Goal: Obtain resource: Download file/media

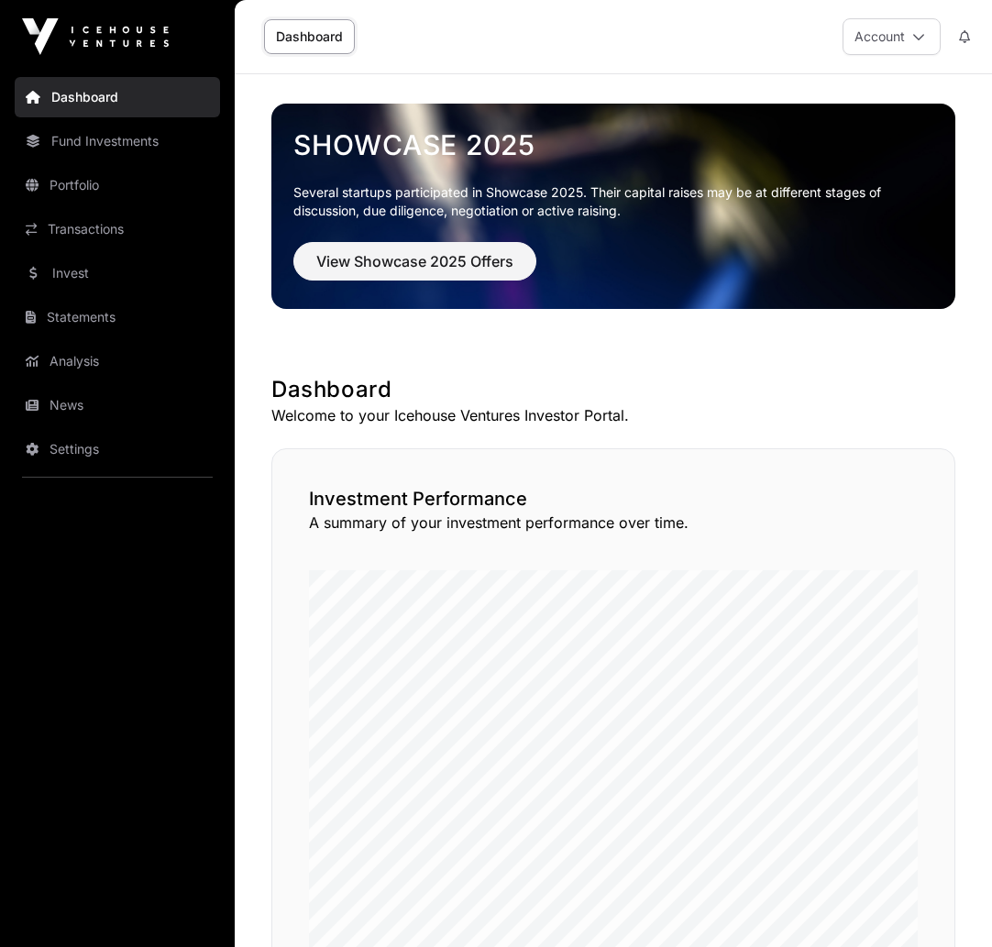
click at [47, 306] on link "Statements" at bounding box center [117, 317] width 205 height 40
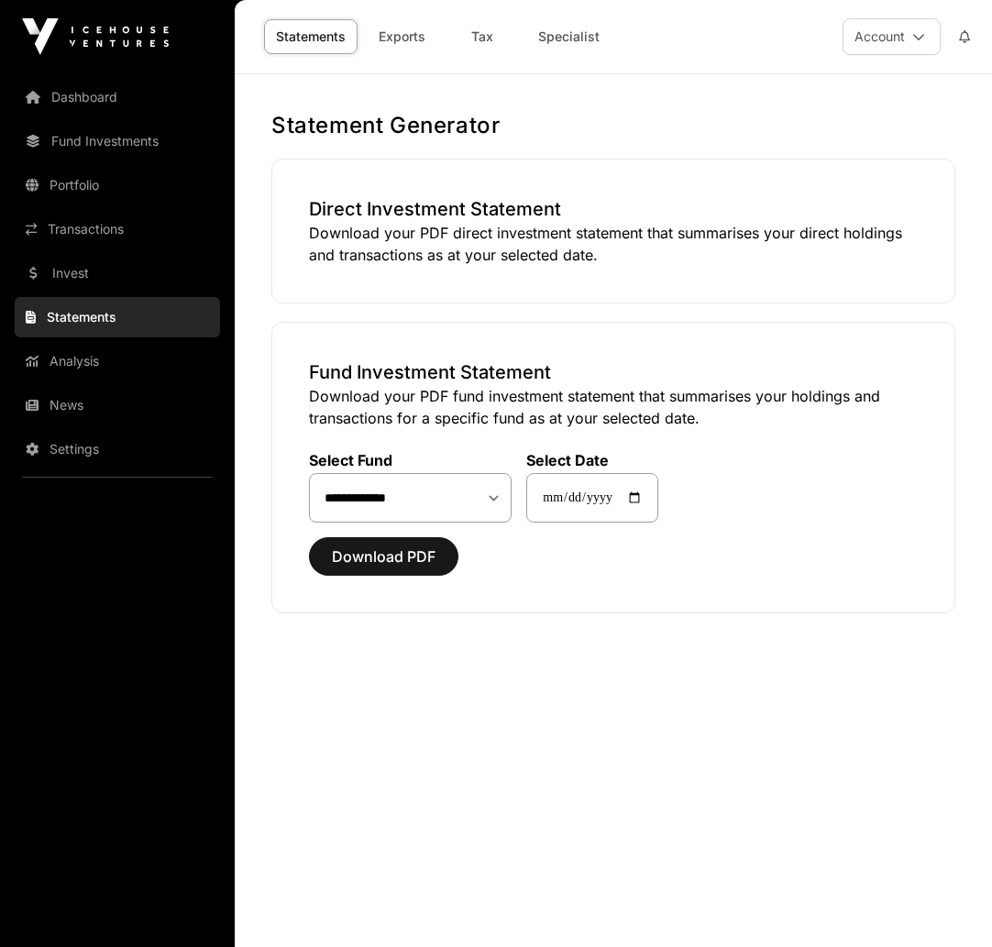
click at [399, 39] on link "Exports" at bounding box center [401, 36] width 73 height 35
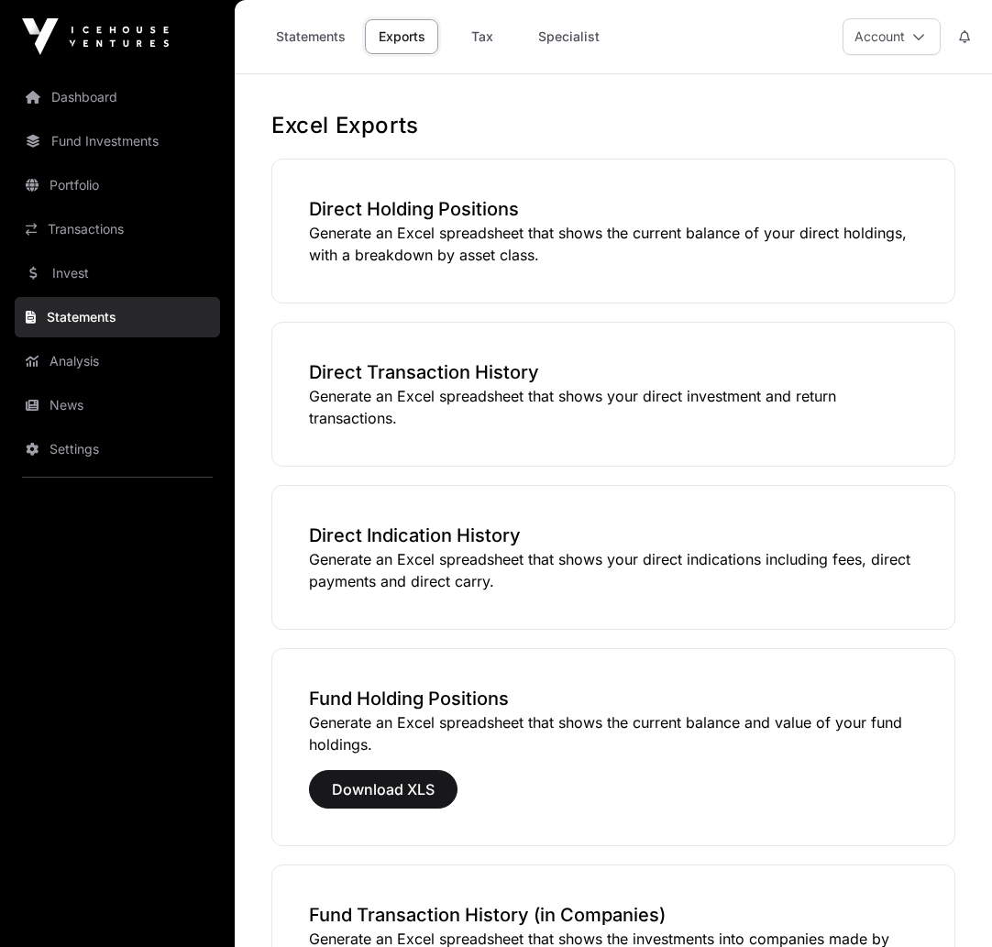
click at [486, 36] on link "Tax" at bounding box center [481, 36] width 73 height 35
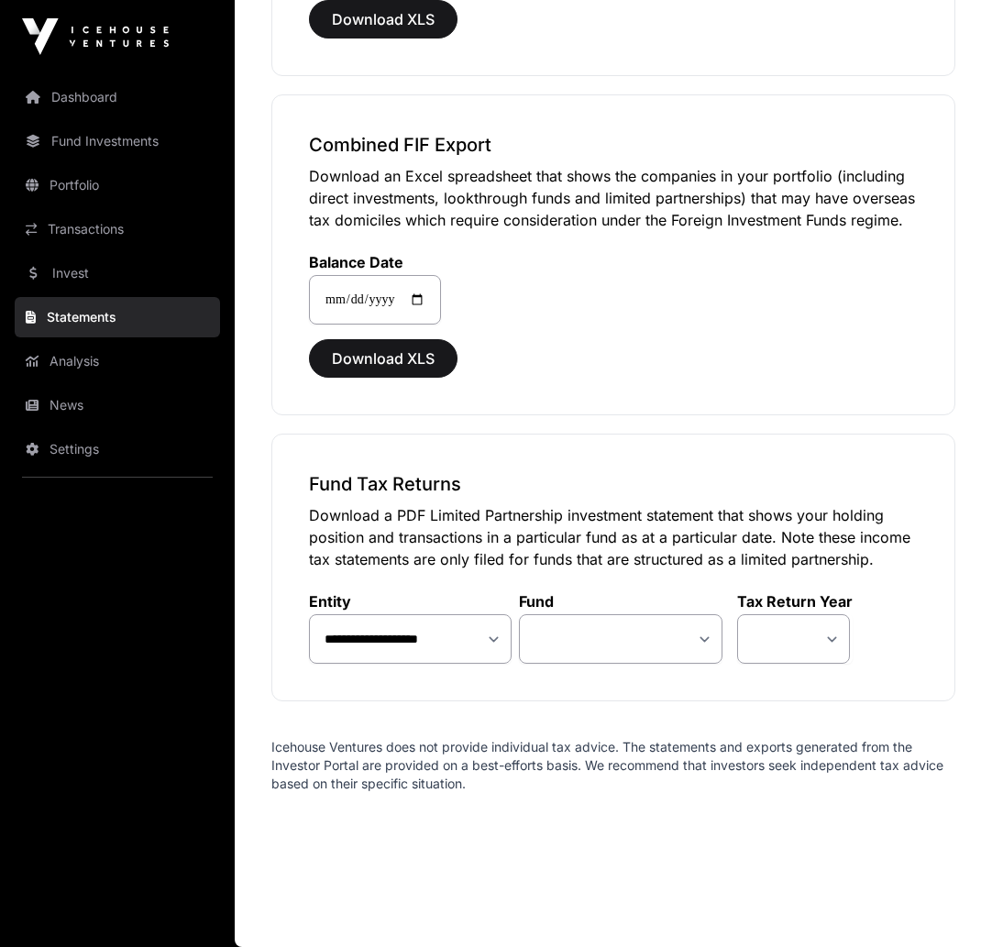
scroll to position [1059, 0]
click at [702, 642] on select "**********" at bounding box center [620, 638] width 203 height 49
select select "**"
select select
click at [705, 639] on select "**********" at bounding box center [620, 638] width 203 height 49
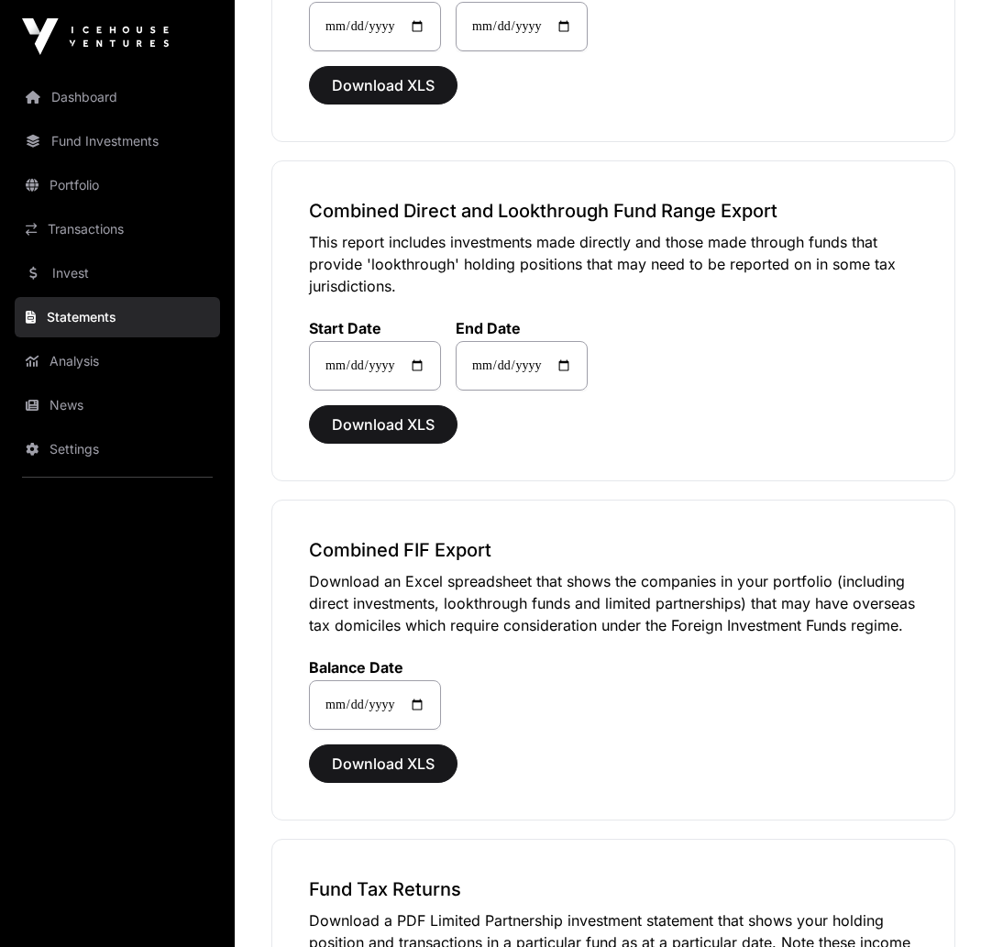
scroll to position [641, 0]
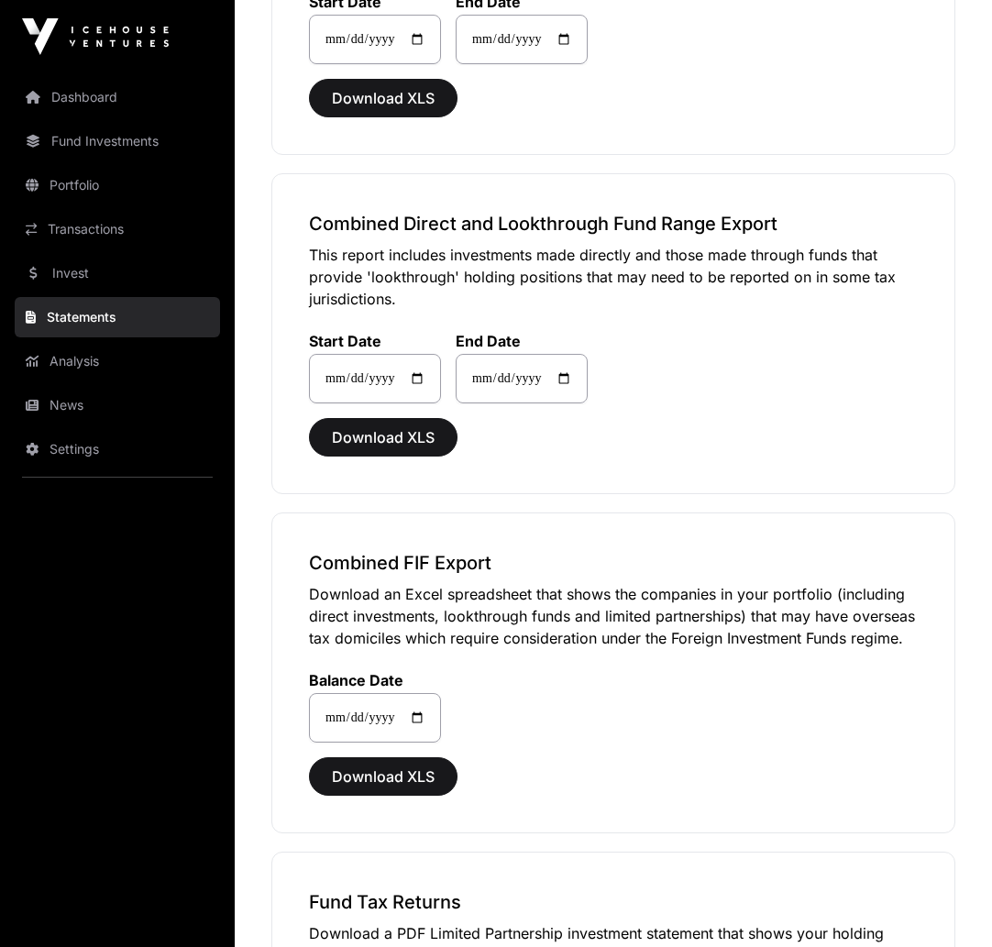
click at [74, 134] on link "Fund Investments" at bounding box center [117, 141] width 205 height 40
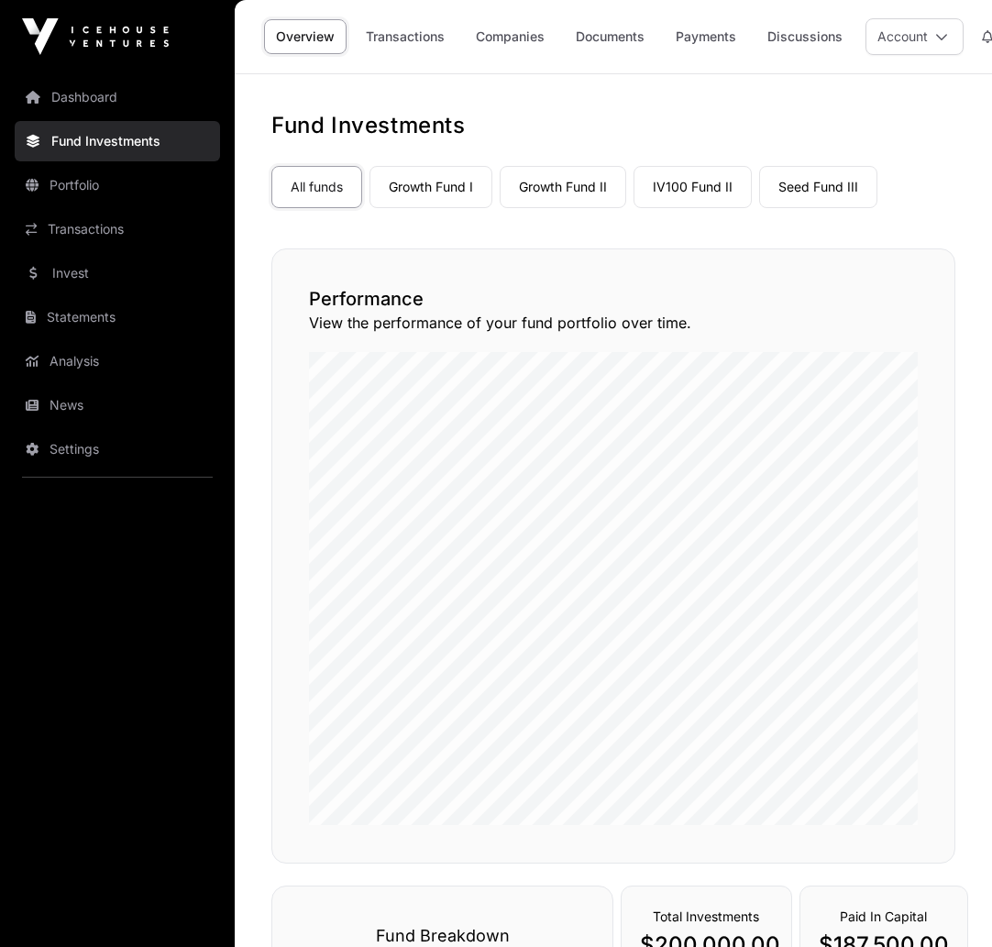
click at [689, 181] on link "IV100 Fund II" at bounding box center [692, 187] width 118 height 42
click at [688, 189] on link "IV100 Fund II" at bounding box center [692, 187] width 118 height 42
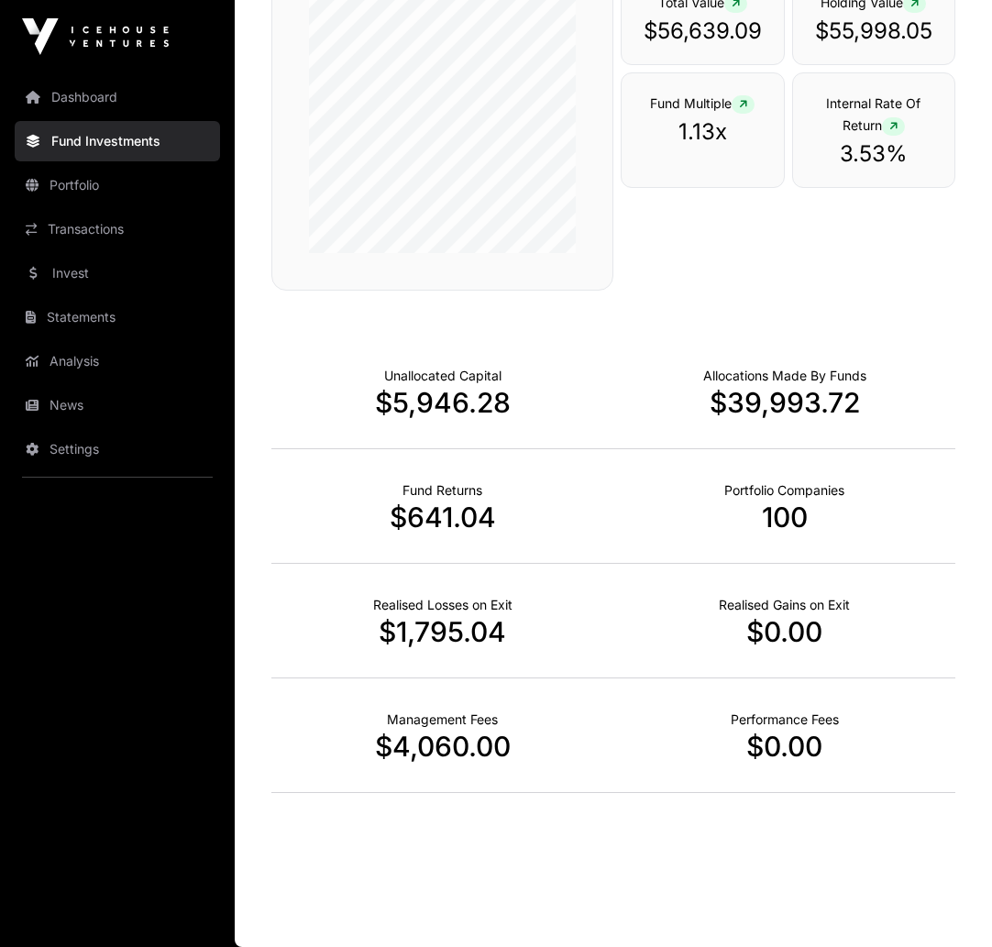
scroll to position [385, 0]
click at [76, 360] on link "Analysis" at bounding box center [117, 361] width 205 height 40
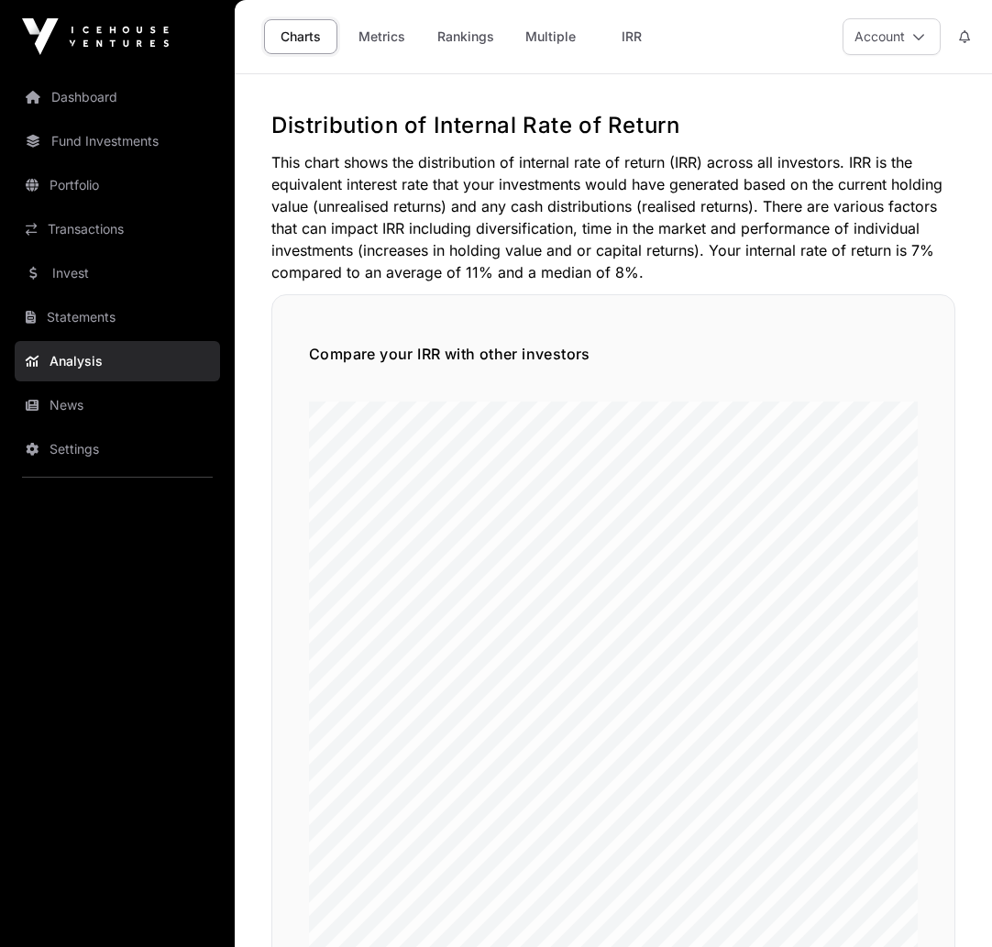
click at [75, 312] on link "Statements" at bounding box center [117, 317] width 205 height 40
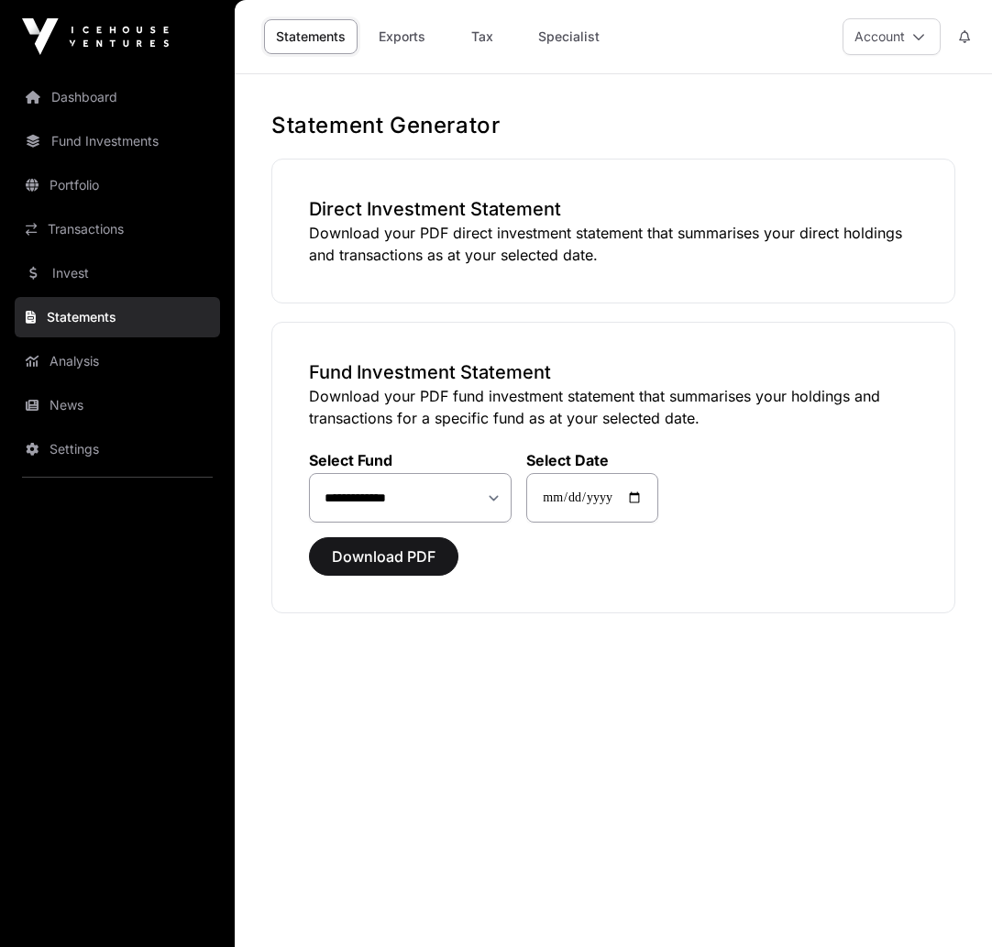
click at [79, 269] on link "Invest" at bounding box center [117, 273] width 205 height 40
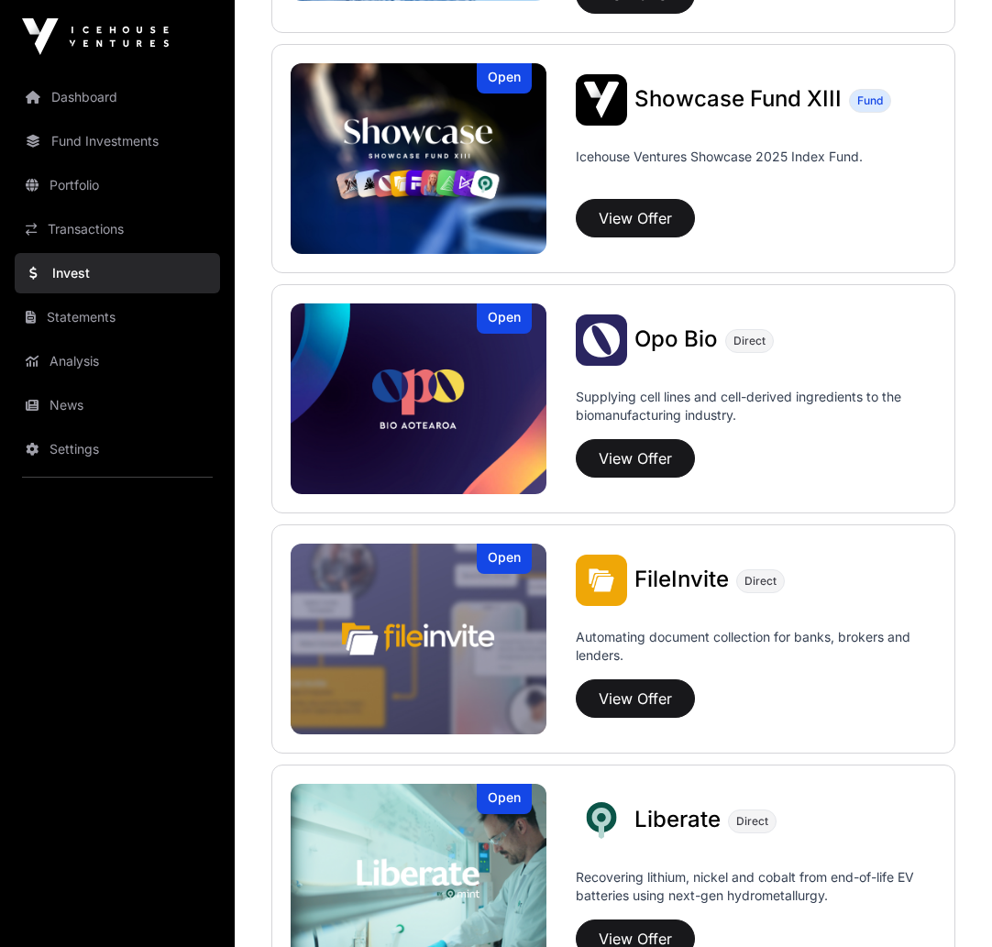
scroll to position [684, 0]
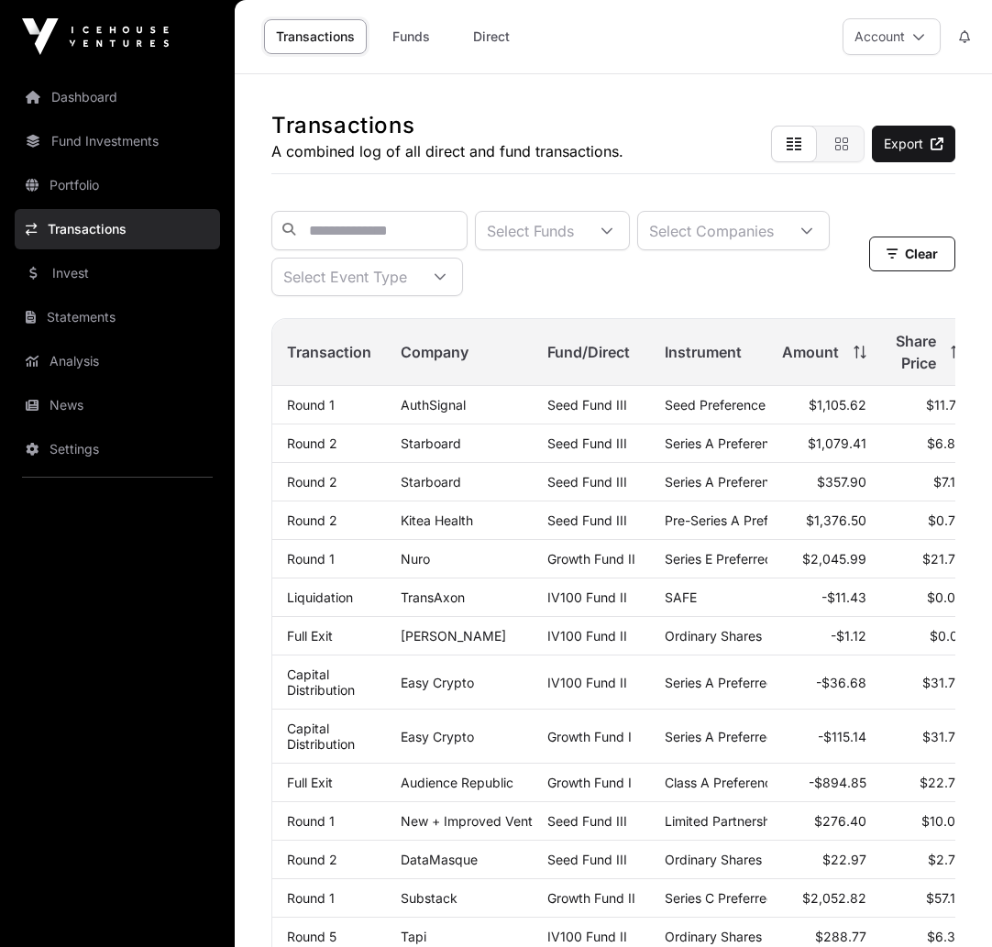
click at [398, 46] on link "Funds" at bounding box center [410, 36] width 73 height 35
click at [71, 99] on link "Dashboard" at bounding box center [117, 97] width 205 height 40
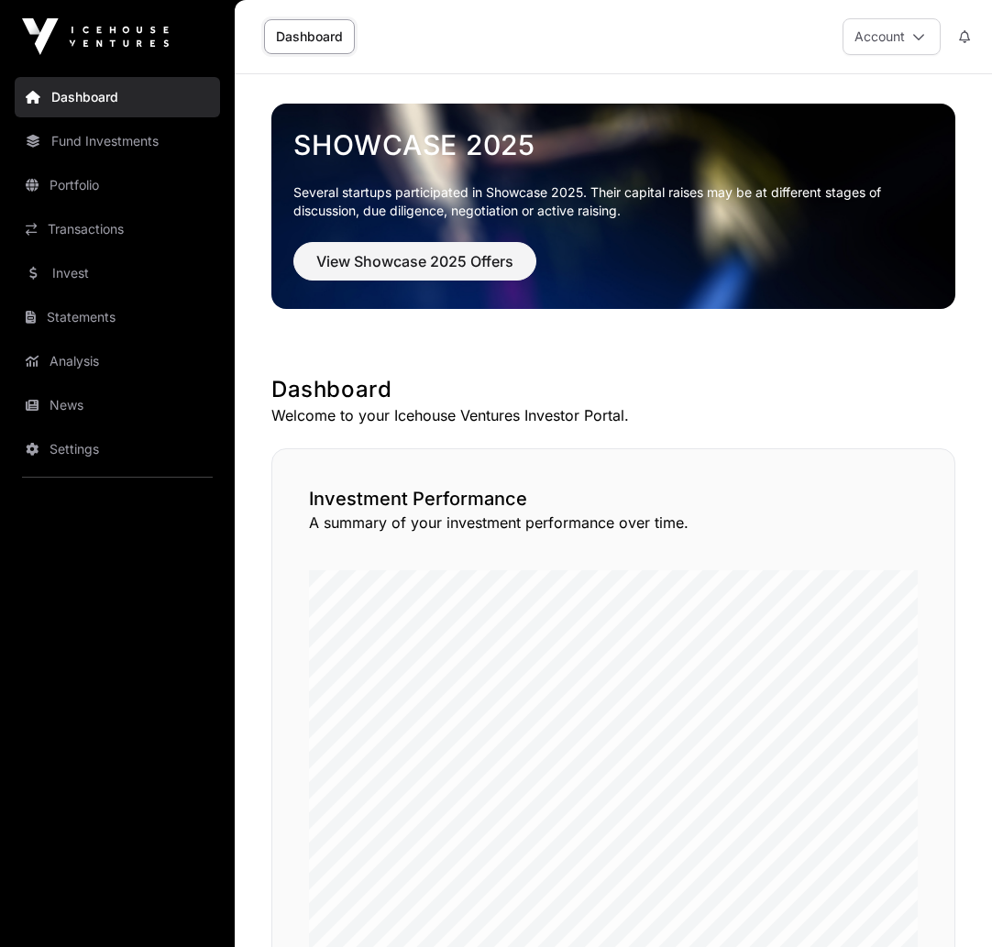
click at [98, 139] on link "Fund Investments" at bounding box center [117, 141] width 205 height 40
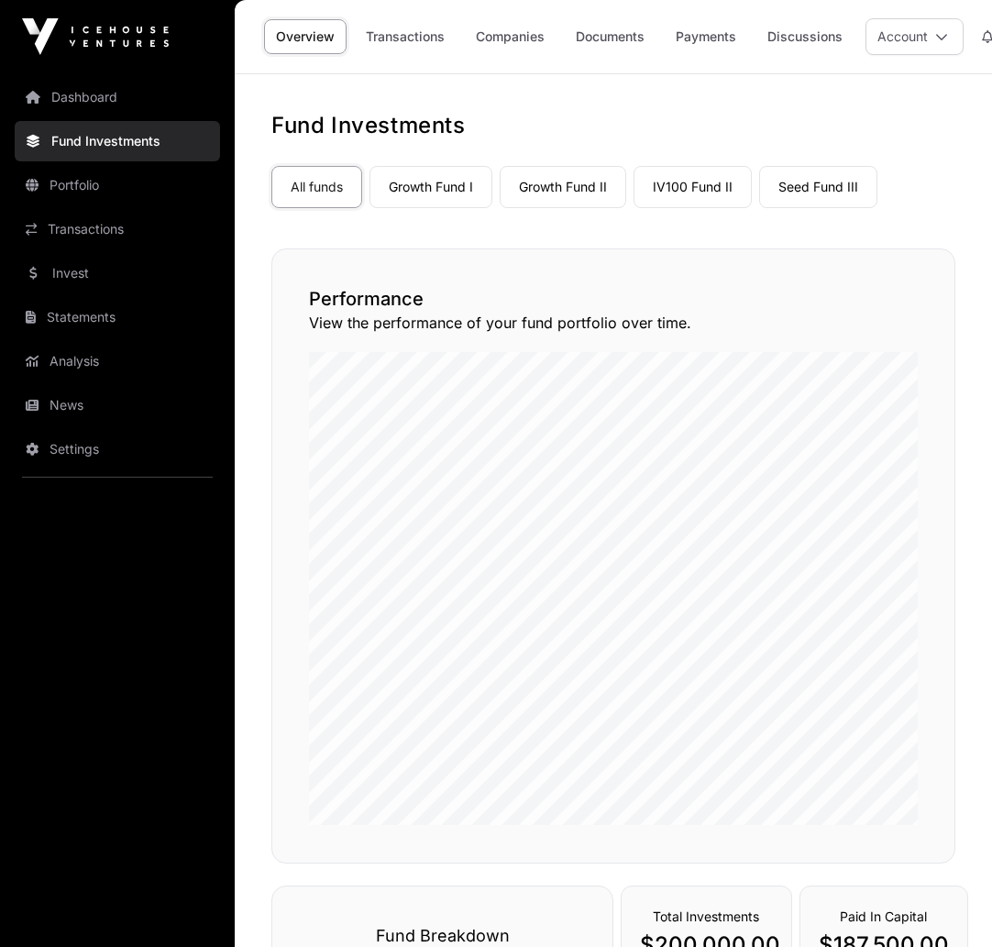
click at [75, 316] on link "Statements" at bounding box center [117, 317] width 205 height 40
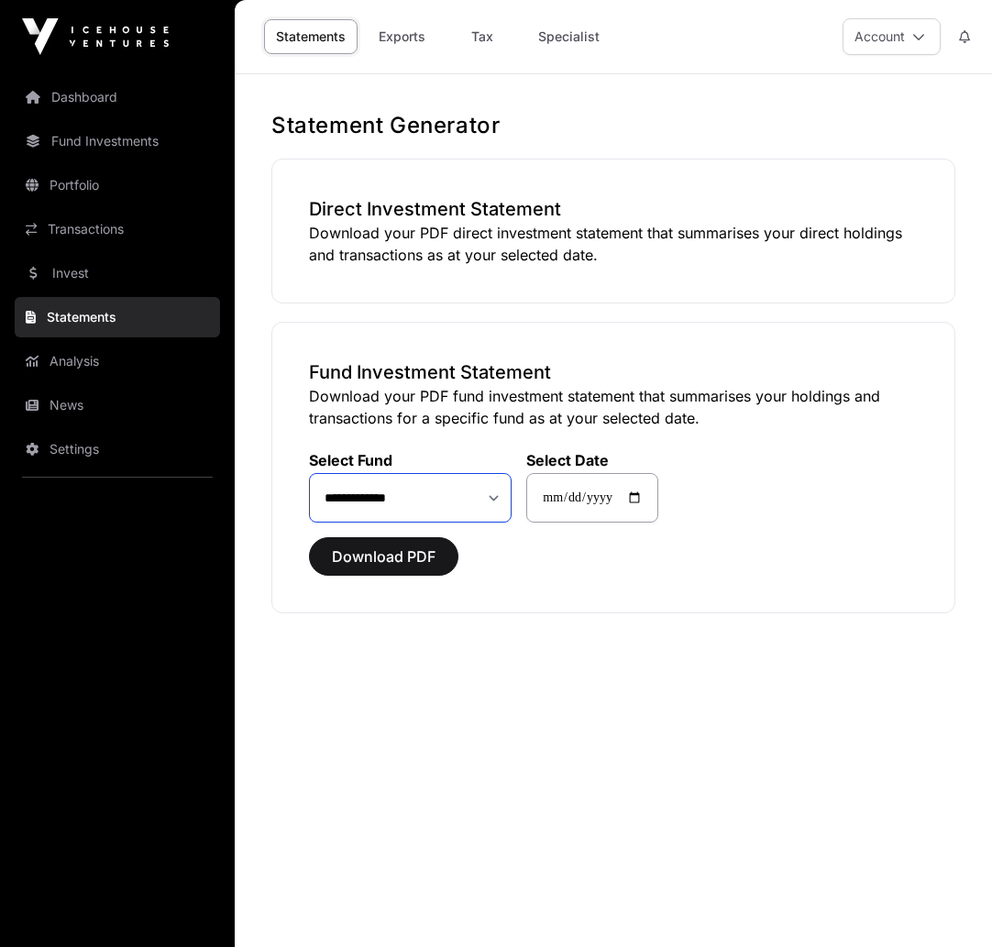
click at [494, 497] on select "**********" at bounding box center [410, 497] width 203 height 49
click at [387, 554] on span "Download PDF" at bounding box center [384, 556] width 104 height 22
click at [386, 556] on span "Download PDF" at bounding box center [384, 556] width 104 height 22
click at [582, 788] on main "**********" at bounding box center [613, 547] width 757 height 947
click at [402, 38] on link "Exports" at bounding box center [401, 36] width 73 height 35
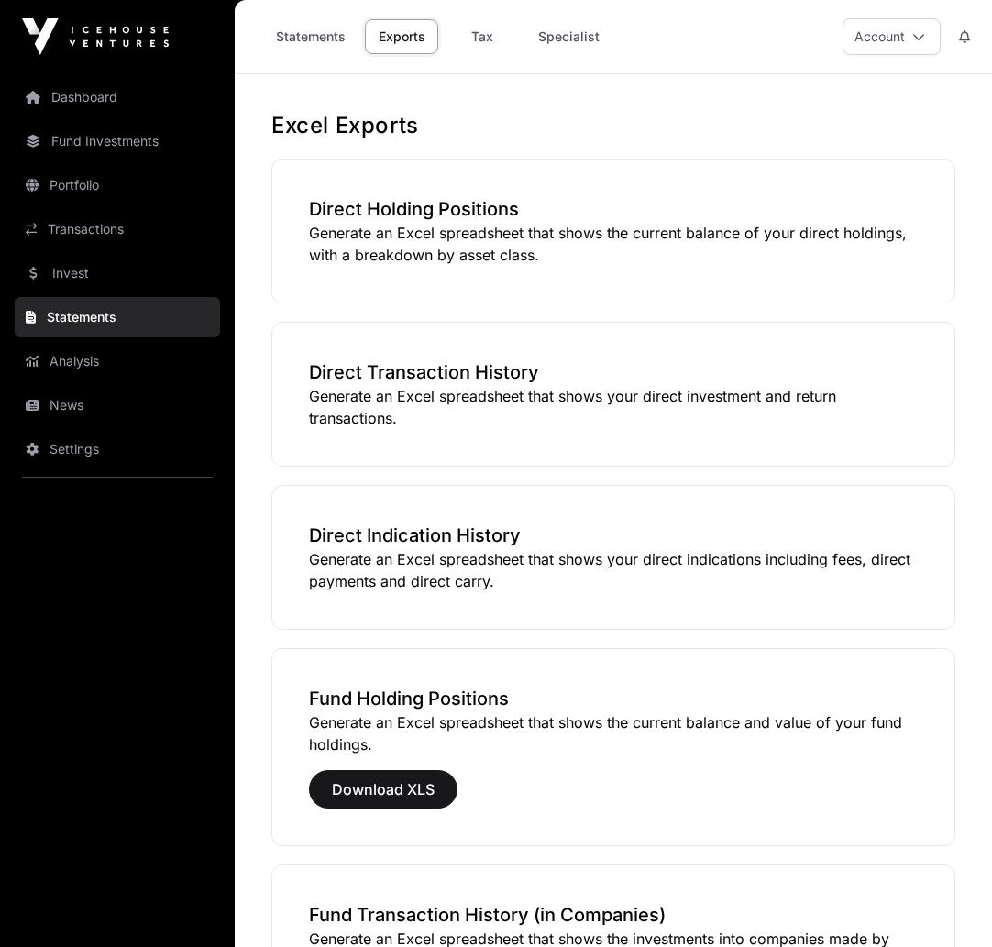
click at [318, 33] on link "Statements" at bounding box center [310, 36] width 93 height 35
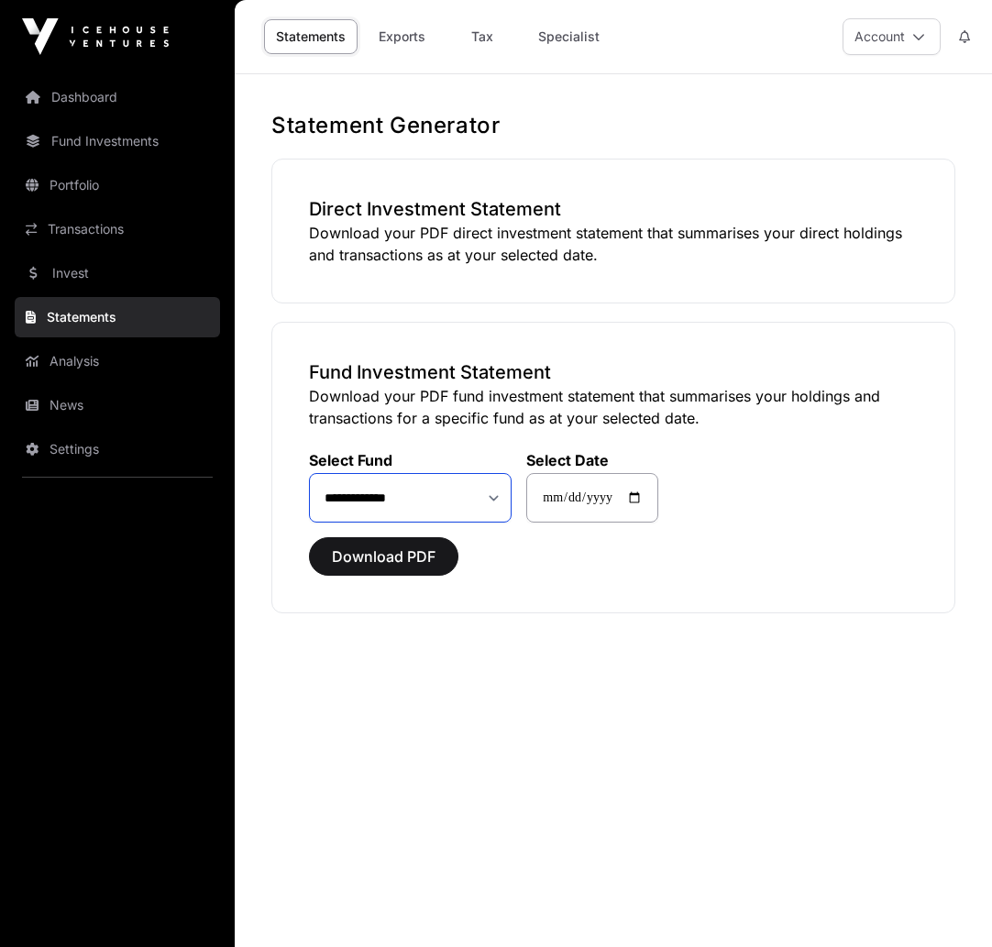
click at [489, 494] on select "**********" at bounding box center [410, 497] width 203 height 49
click at [550, 38] on link "Specialist" at bounding box center [568, 36] width 85 height 35
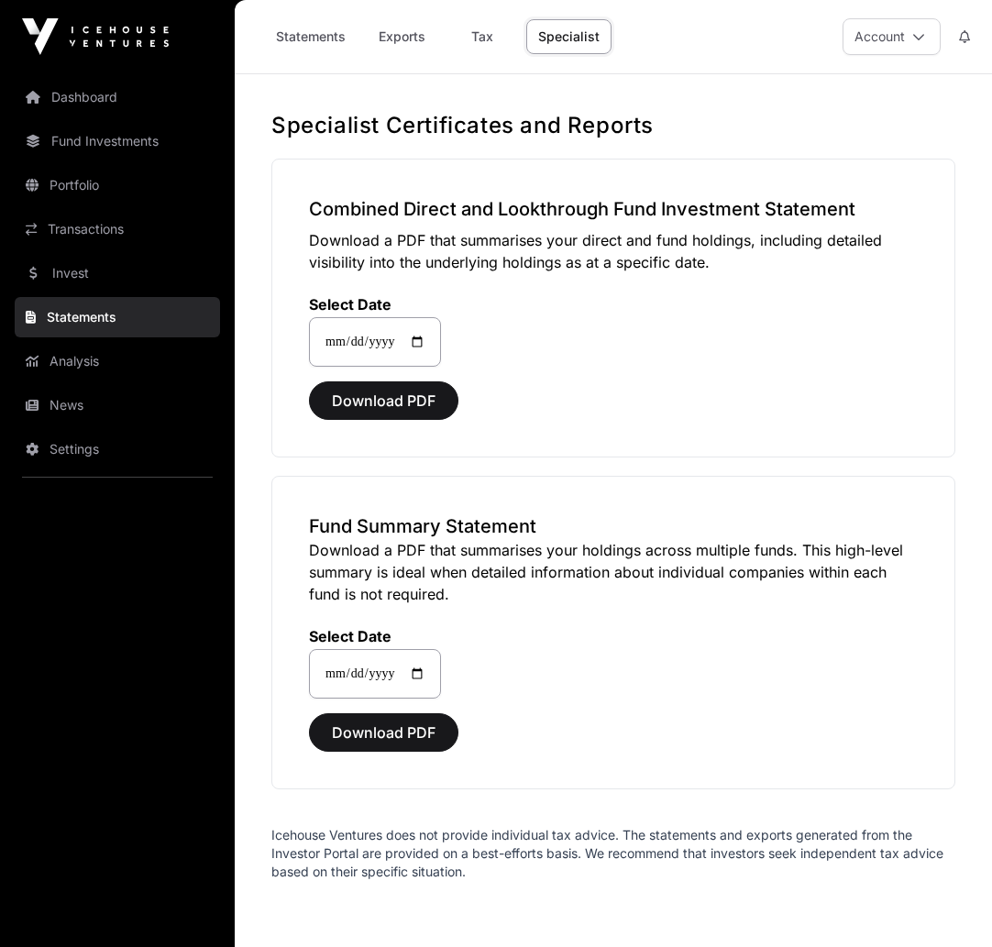
click at [478, 27] on link "Tax" at bounding box center [481, 36] width 73 height 35
select select
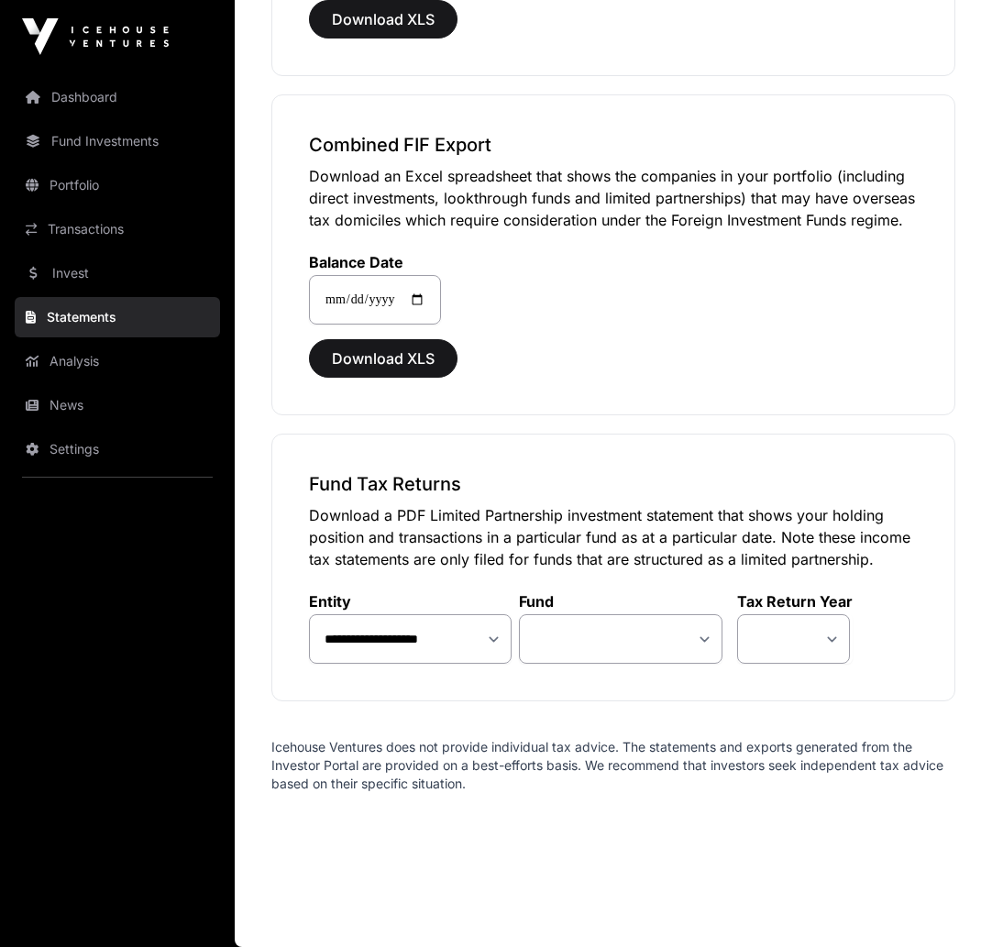
scroll to position [1059, 0]
click at [706, 644] on select "**********" at bounding box center [620, 638] width 203 height 49
click at [833, 641] on select at bounding box center [793, 638] width 113 height 49
click at [830, 638] on select at bounding box center [793, 638] width 113 height 49
click at [771, 332] on div "**********" at bounding box center [613, 254] width 684 height 321
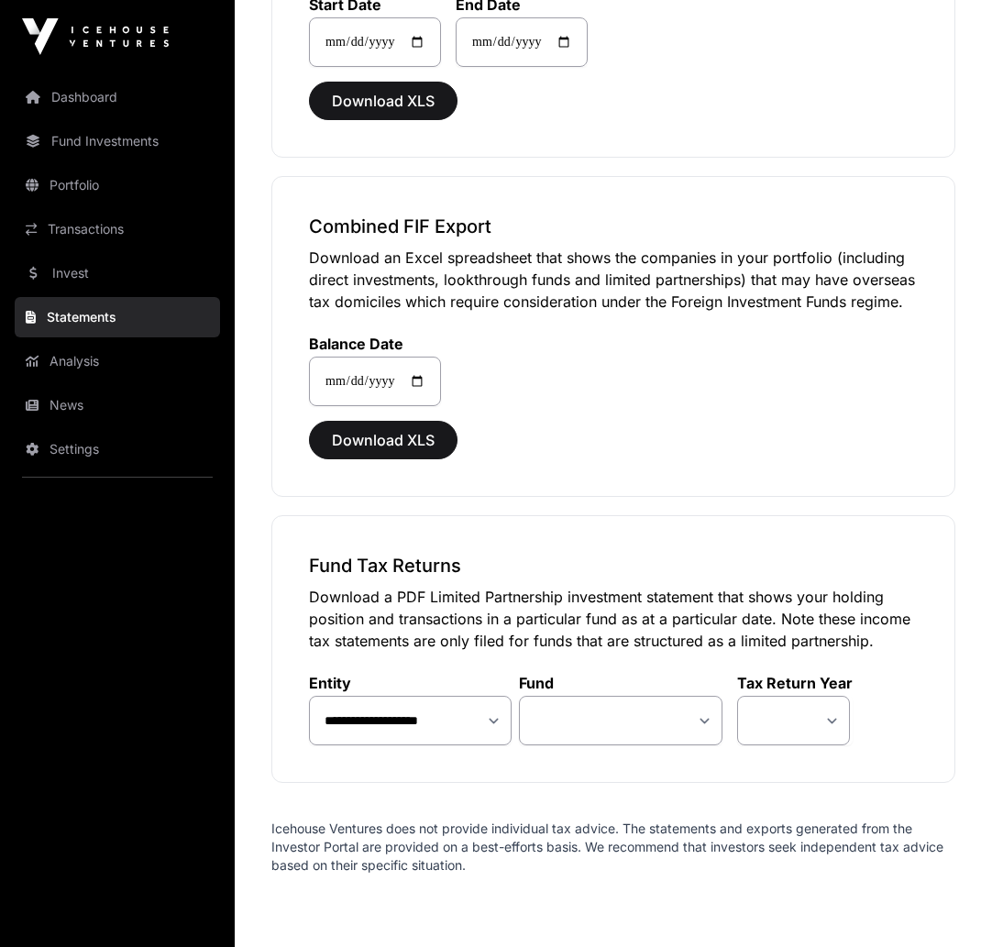
scroll to position [977, 0]
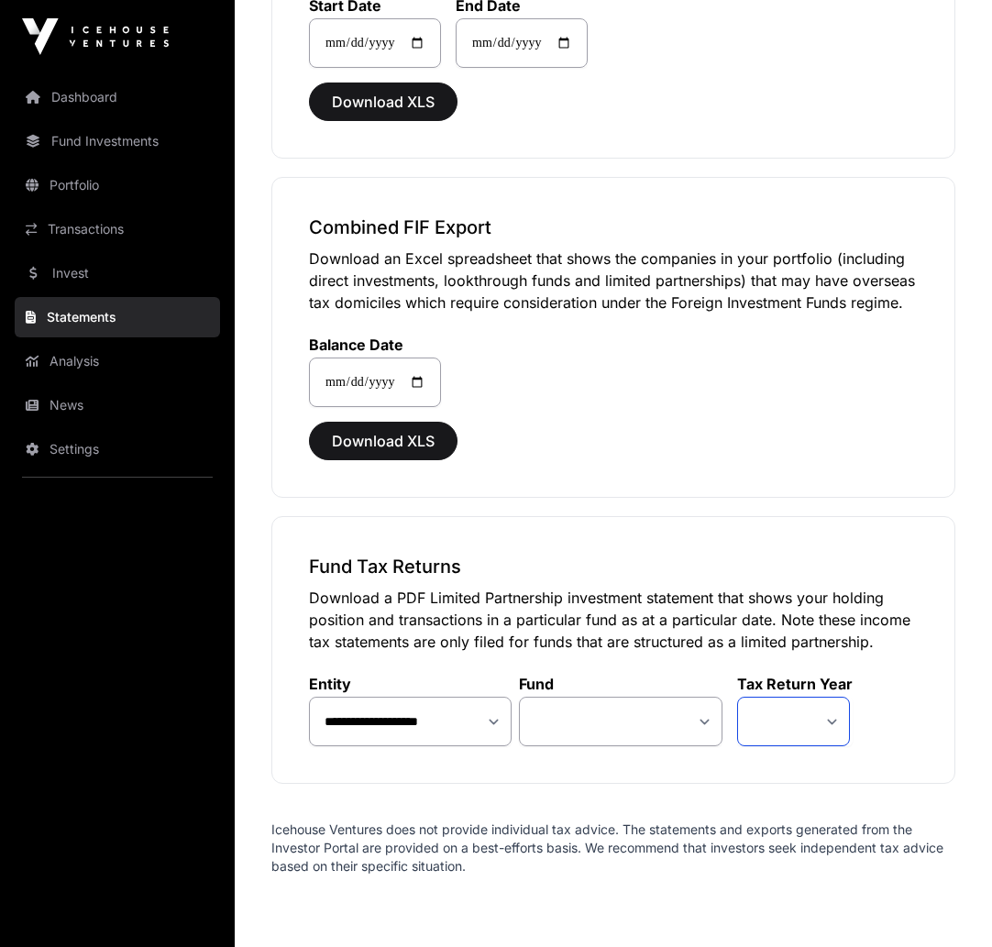
click at [831, 720] on select at bounding box center [793, 720] width 113 height 49
click at [702, 723] on select "**********" at bounding box center [620, 720] width 203 height 49
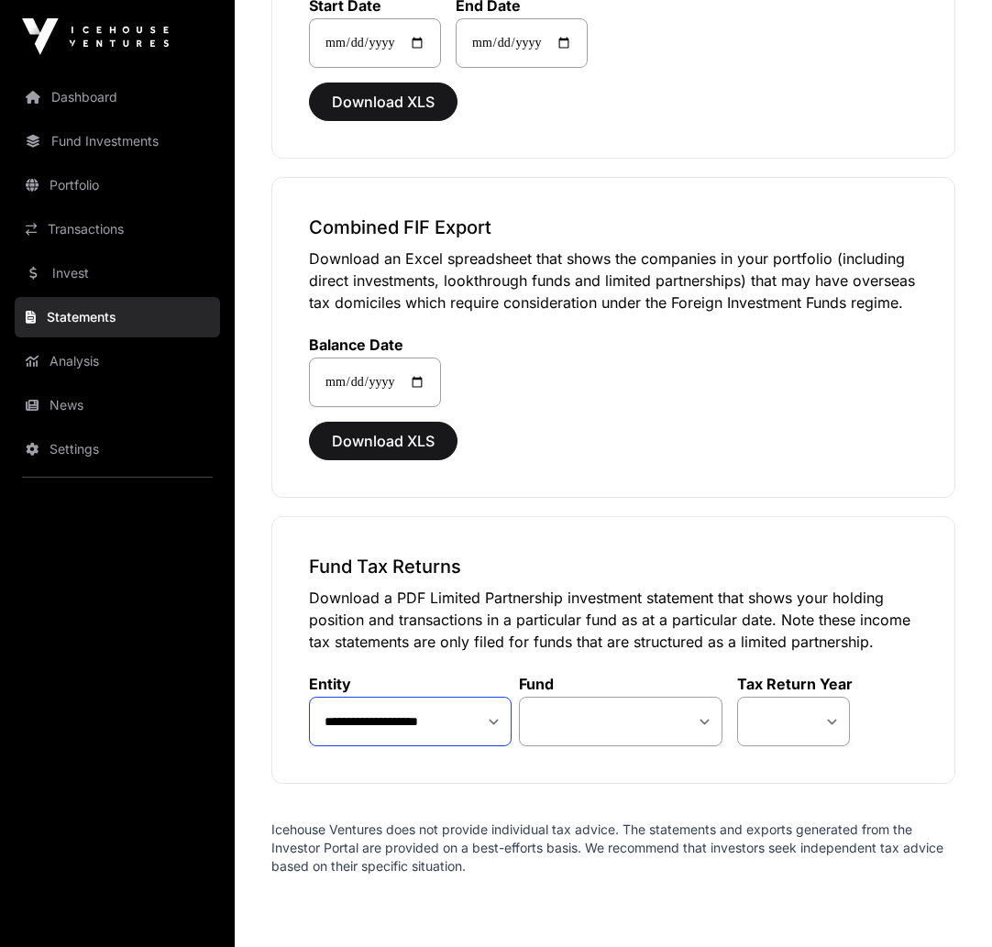
click at [499, 721] on select "**********" at bounding box center [410, 720] width 203 height 49
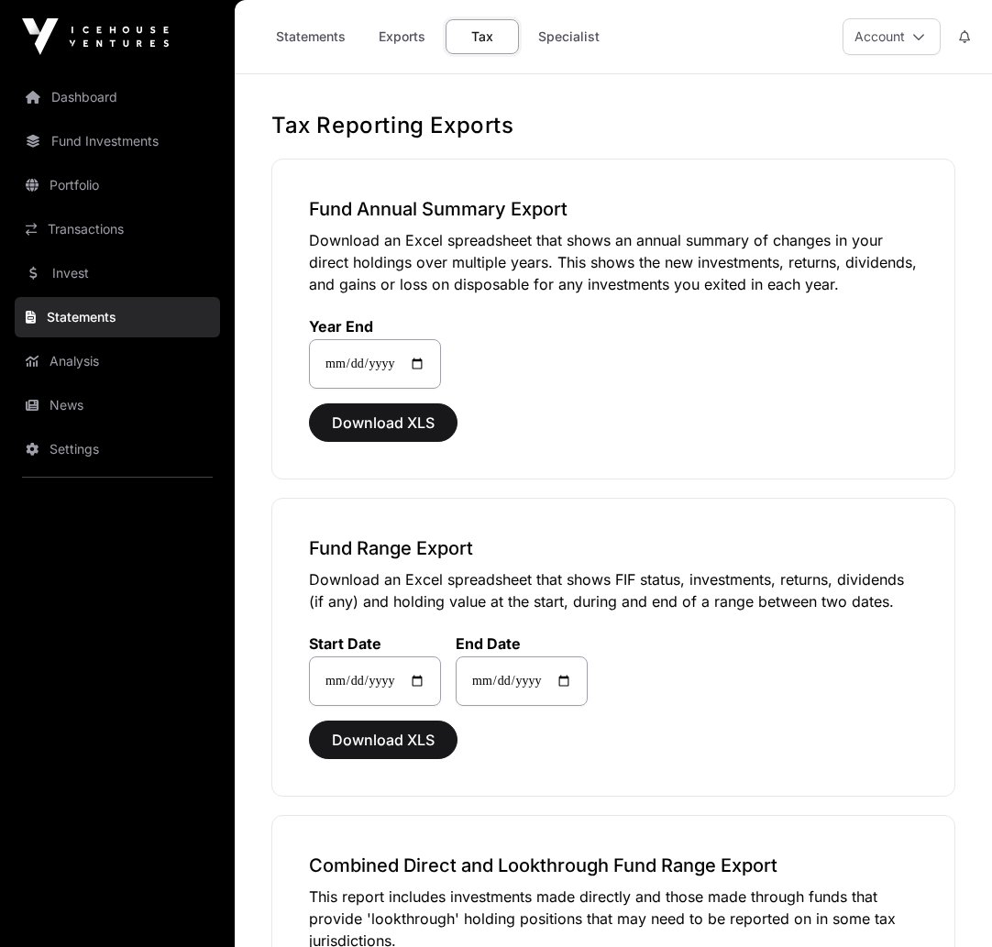
scroll to position [0, 0]
click at [920, 34] on icon at bounding box center [918, 36] width 13 height 13
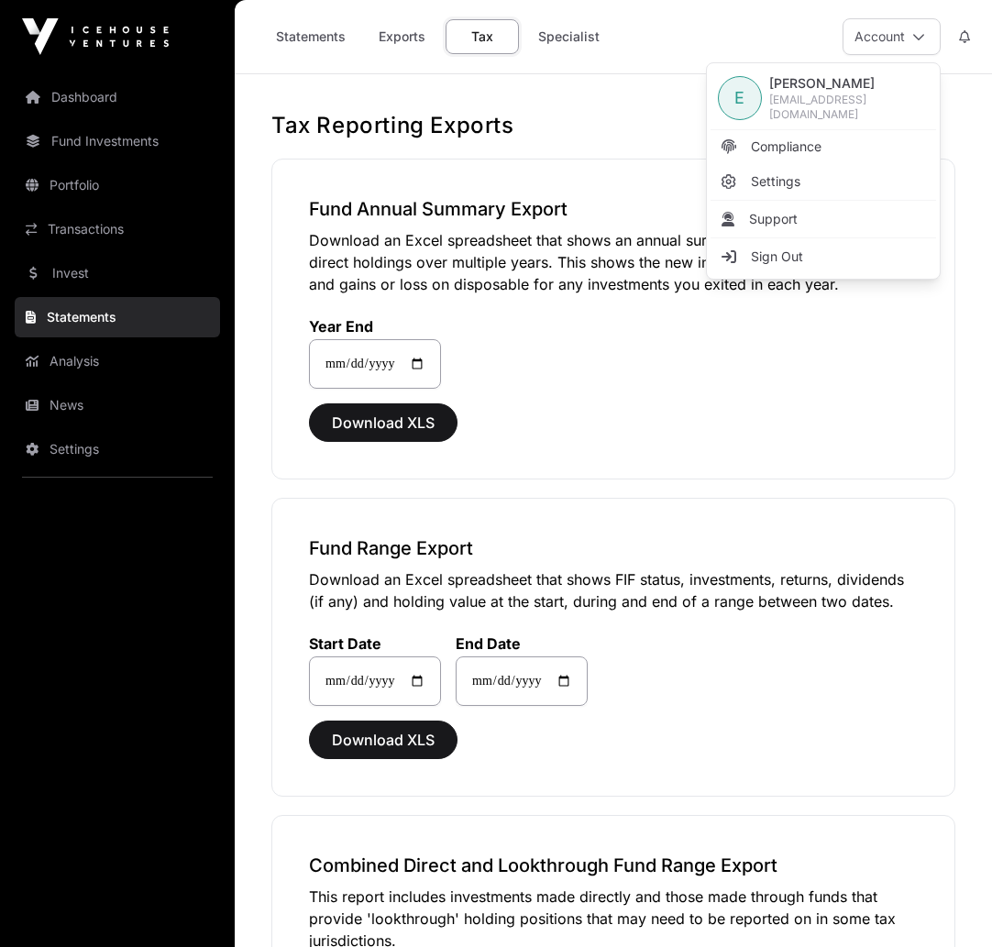
click at [796, 173] on span "Settings" at bounding box center [775, 181] width 49 height 18
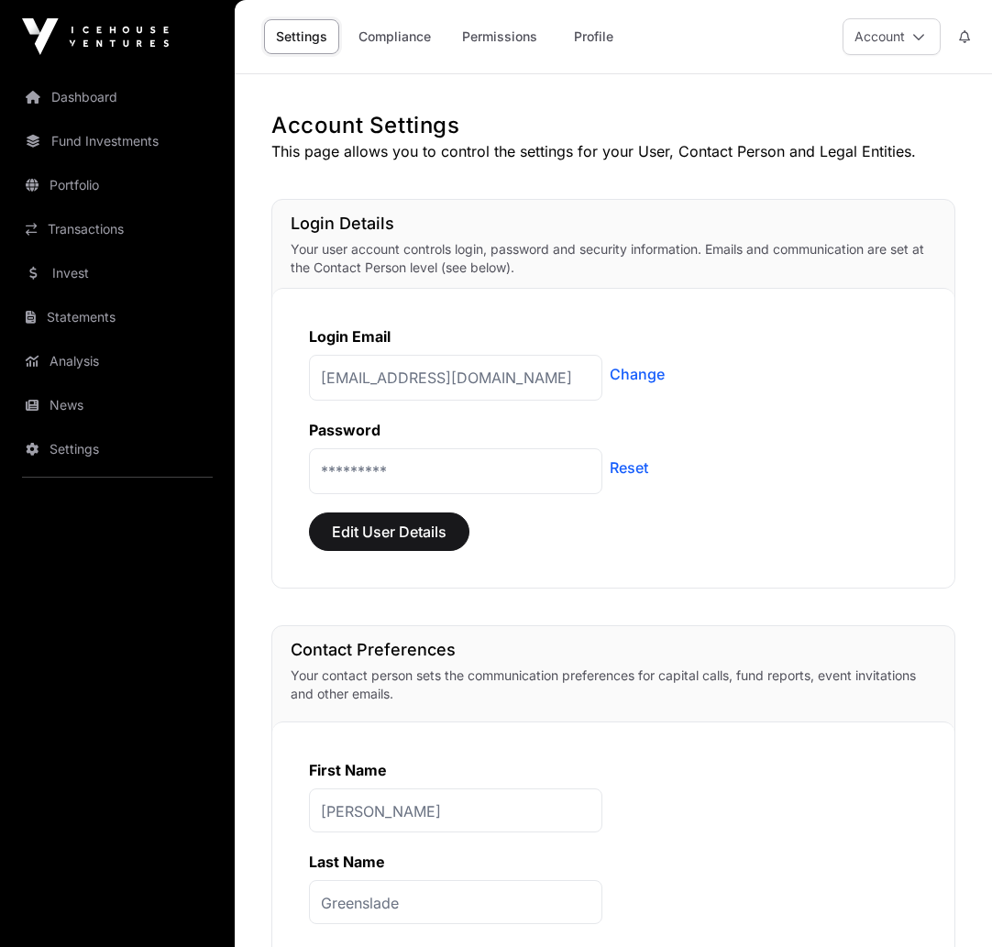
click at [80, 317] on link "Statements" at bounding box center [117, 317] width 205 height 40
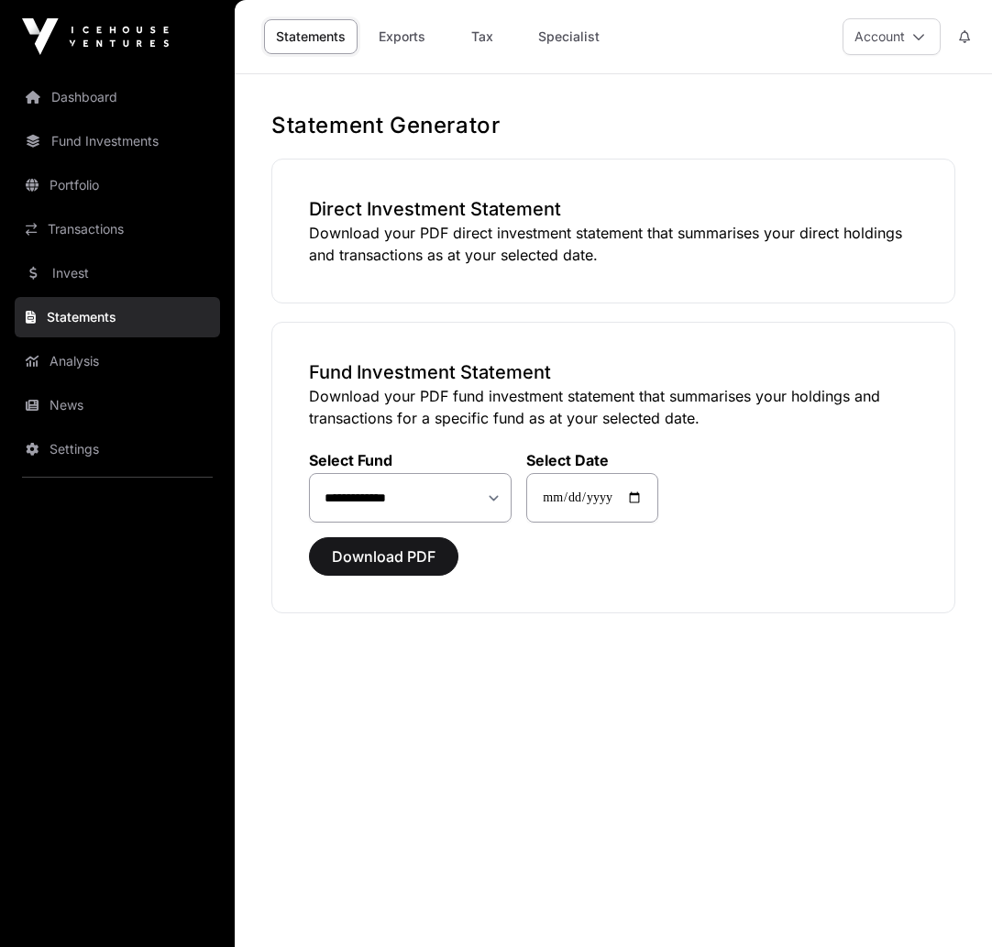
click at [478, 28] on link "Tax" at bounding box center [481, 36] width 73 height 35
select select
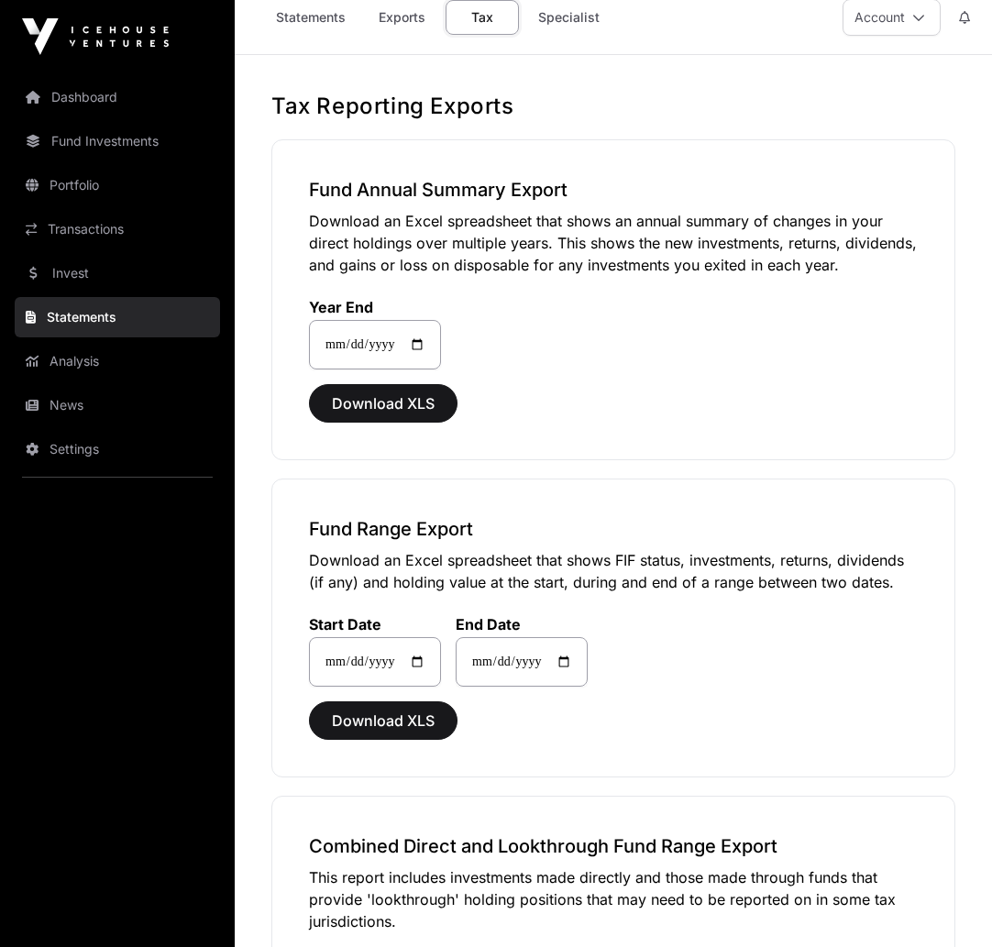
scroll to position [22, 0]
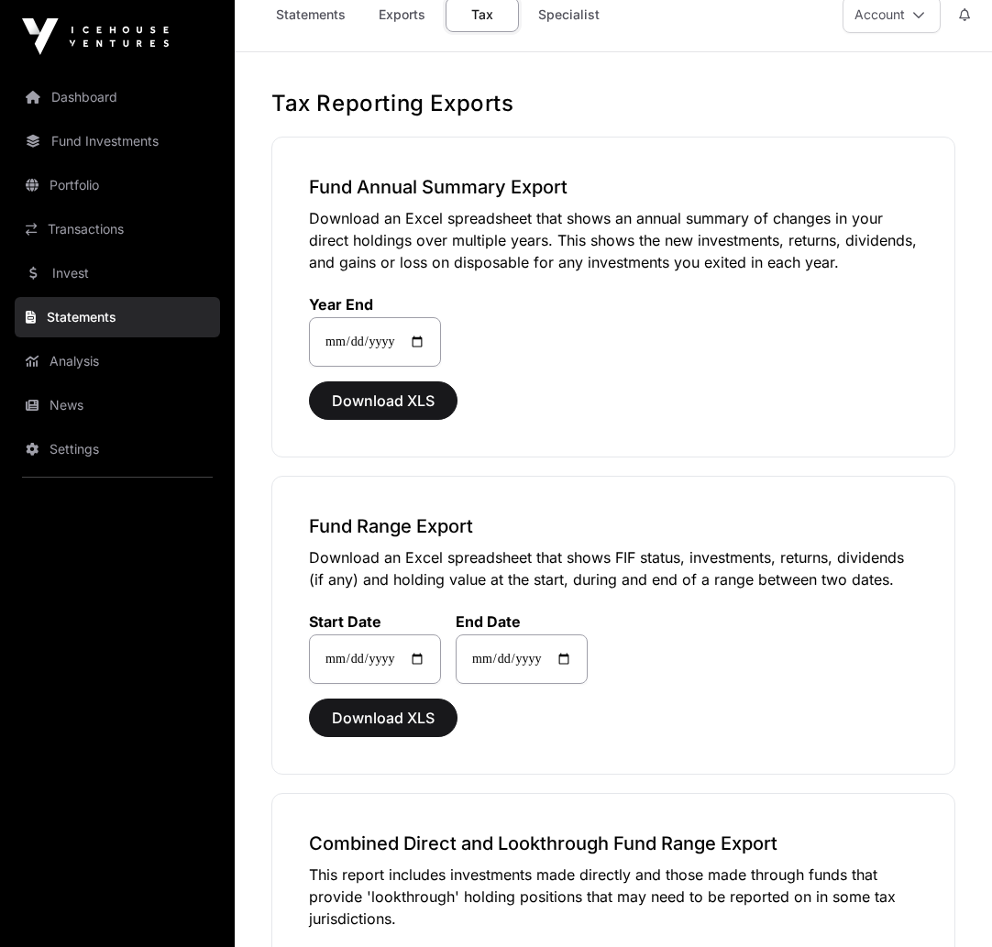
click at [401, 11] on link "Exports" at bounding box center [401, 14] width 73 height 35
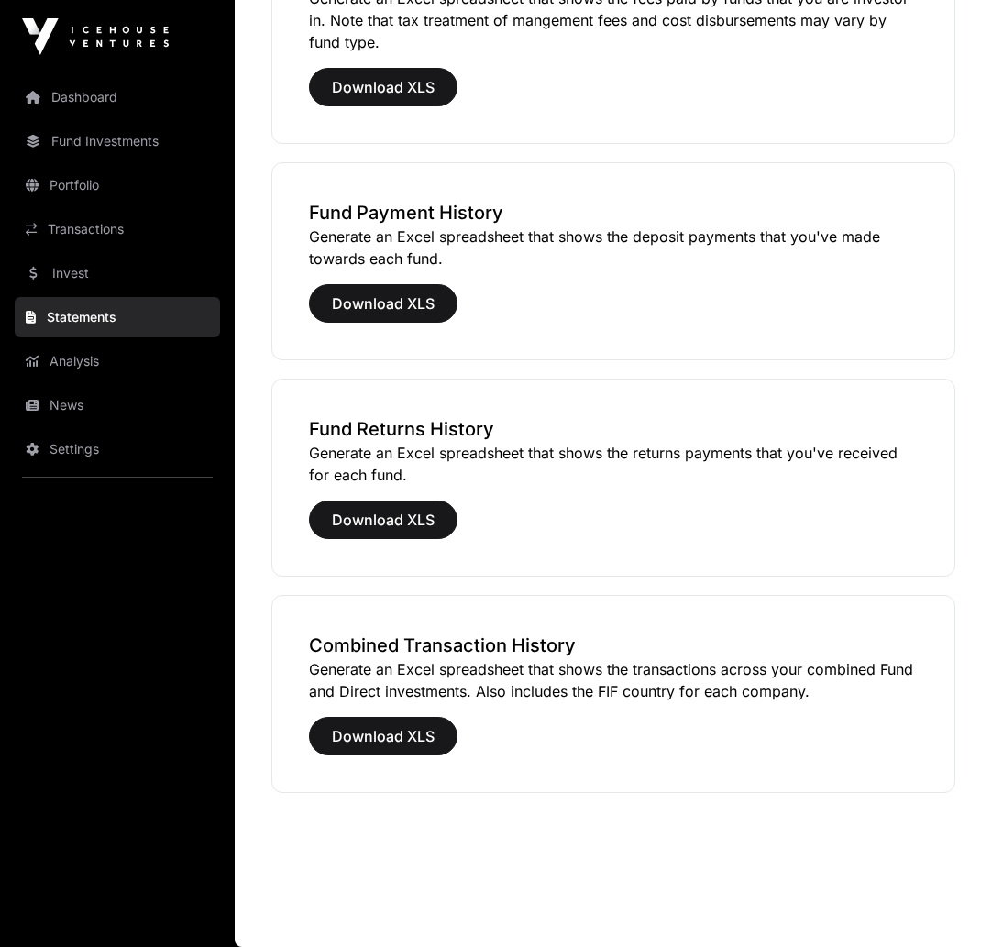
scroll to position [1156, 0]
click at [415, 526] on span "Download XLS" at bounding box center [383, 520] width 103 height 22
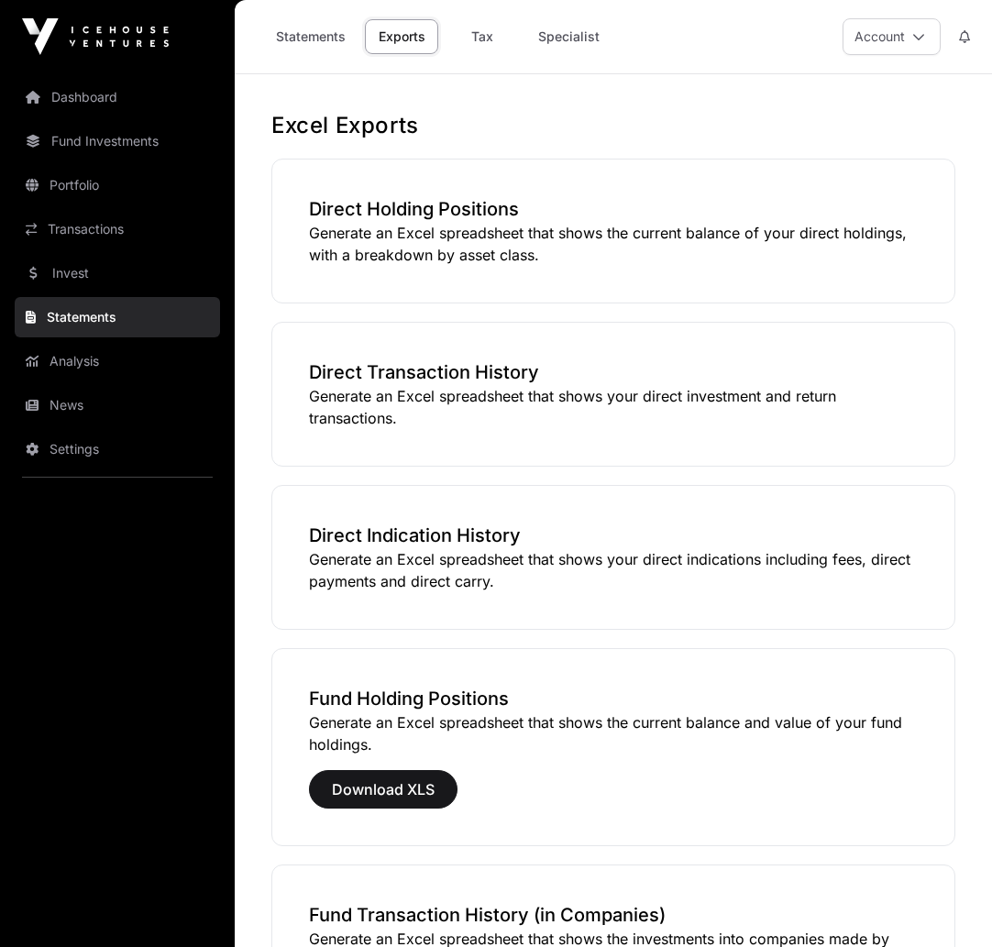
scroll to position [0, 0]
click at [482, 33] on link "Tax" at bounding box center [481, 36] width 73 height 35
select select
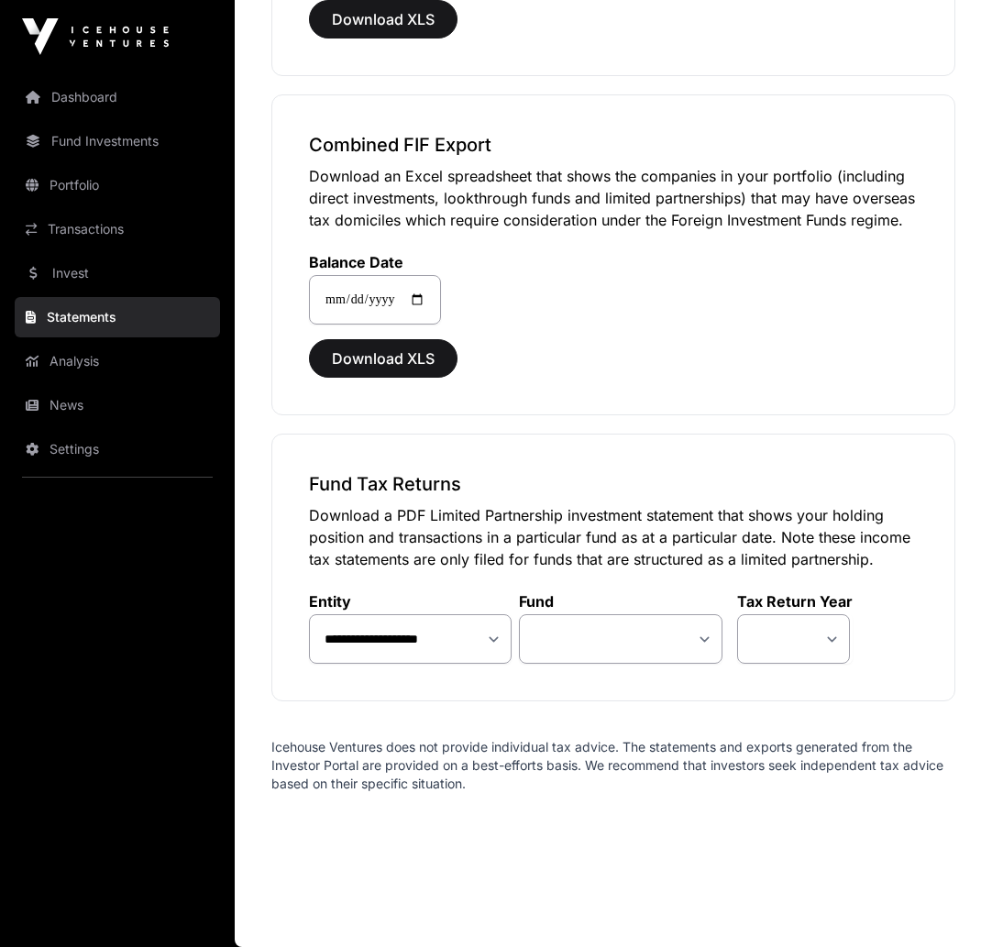
scroll to position [1059, 0]
